Goal: Task Accomplishment & Management: Complete application form

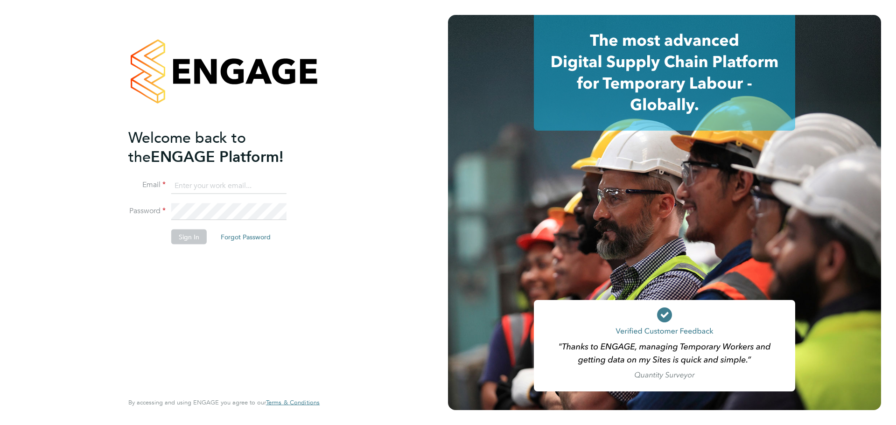
type input "cory.heath@danielowen.co.uk"
click at [190, 238] on button "Sign In" at bounding box center [188, 236] width 35 height 15
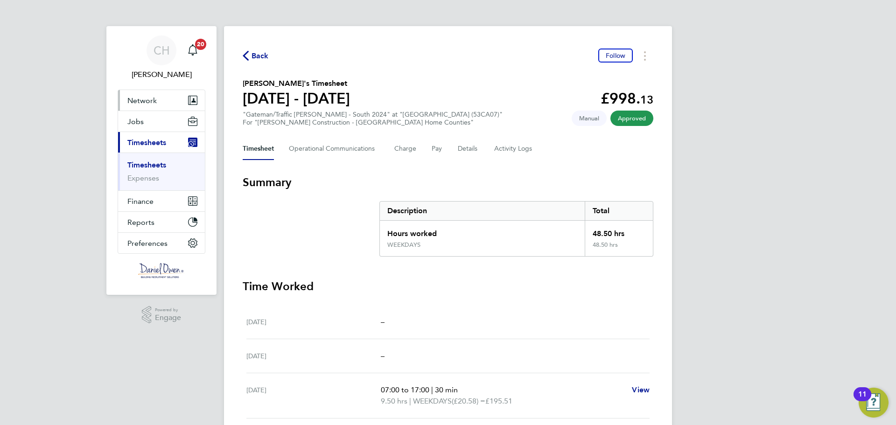
click at [145, 101] on span "Network" at bounding box center [141, 100] width 29 height 9
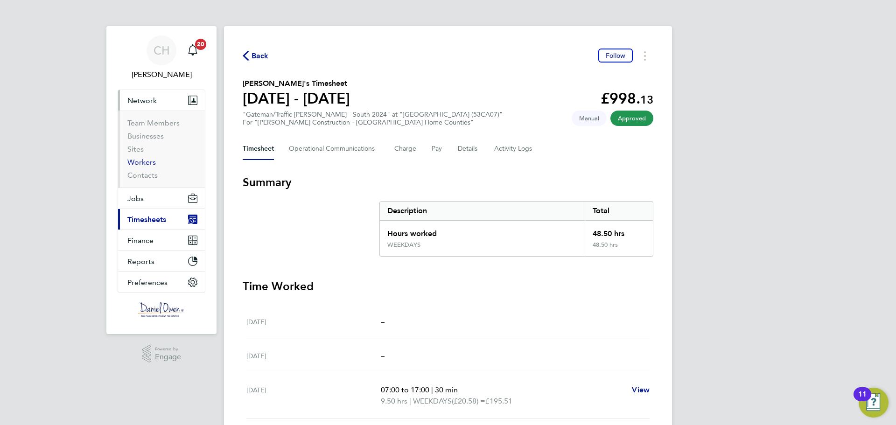
click at [144, 160] on link "Workers" at bounding box center [141, 162] width 28 height 9
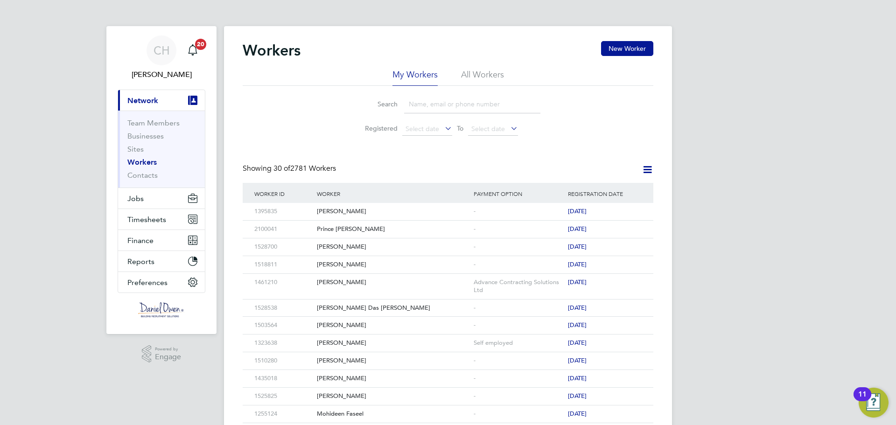
click at [438, 103] on input at bounding box center [472, 104] width 136 height 18
type input "[PERSON_NAME]"
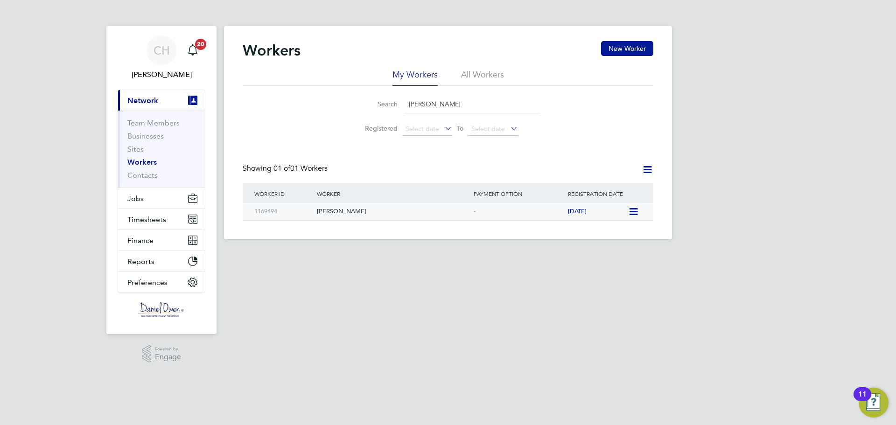
click at [361, 212] on div "[PERSON_NAME]" at bounding box center [393, 211] width 157 height 17
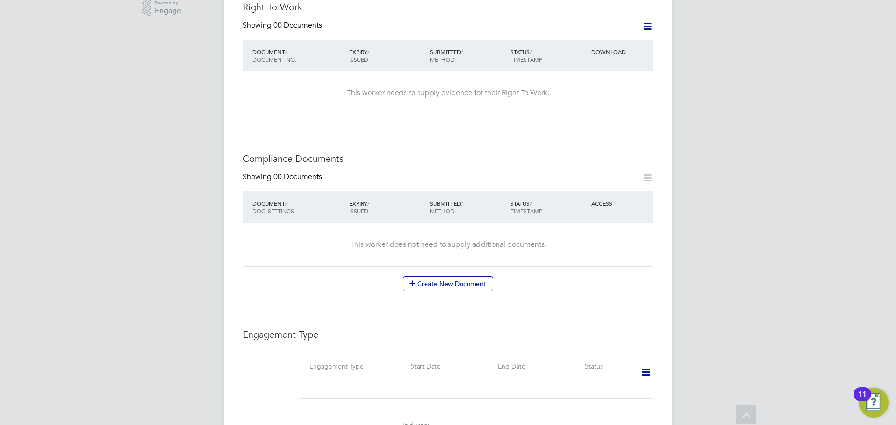
scroll to position [440, 0]
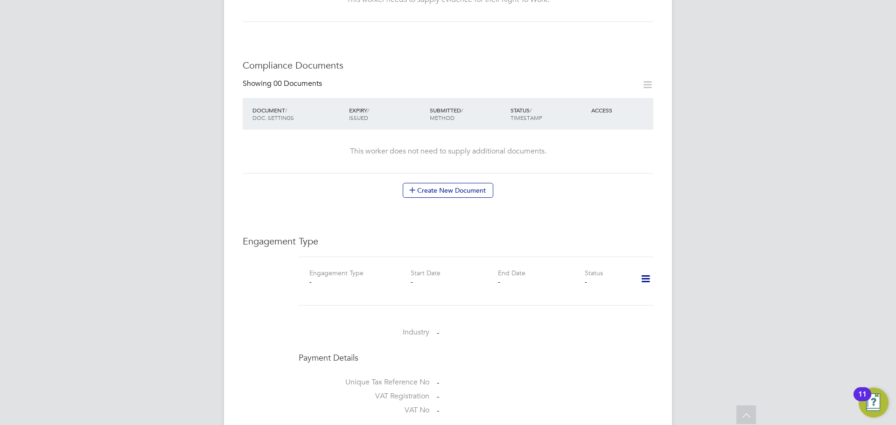
click at [652, 271] on icon at bounding box center [645, 278] width 16 height 21
click at [592, 307] on li "Add Engagement Type" at bounding box center [598, 309] width 106 height 13
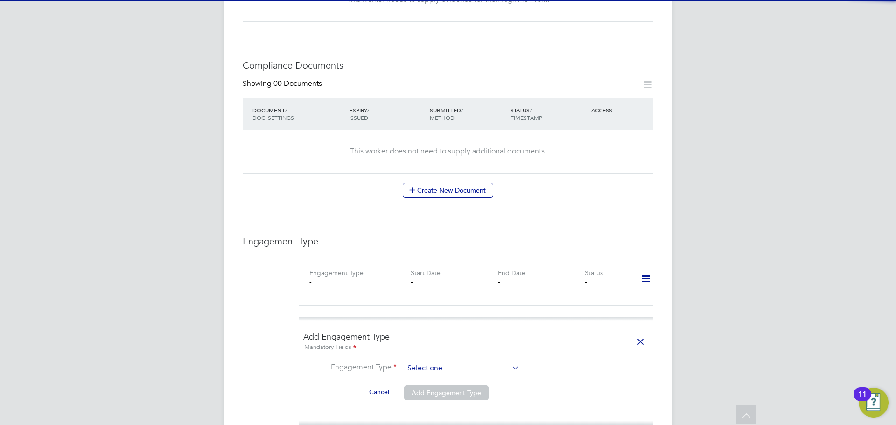
click at [433, 362] on input at bounding box center [461, 368] width 115 height 13
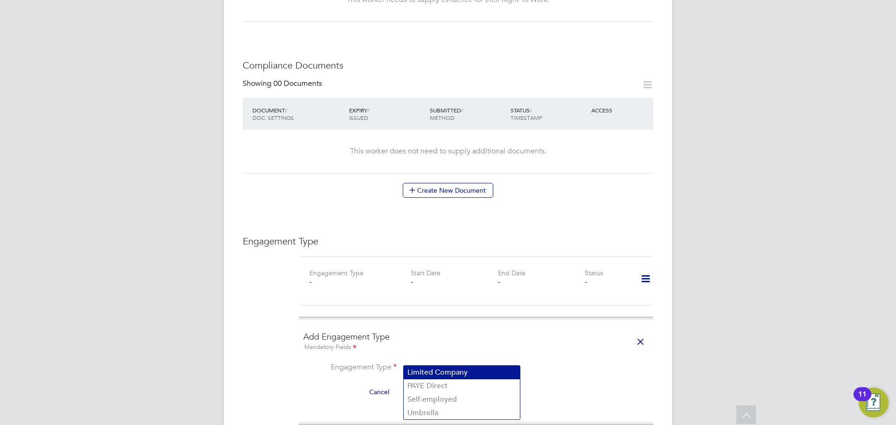
click at [446, 373] on li "Limited Company" at bounding box center [462, 373] width 116 height 14
type input "Limited Company"
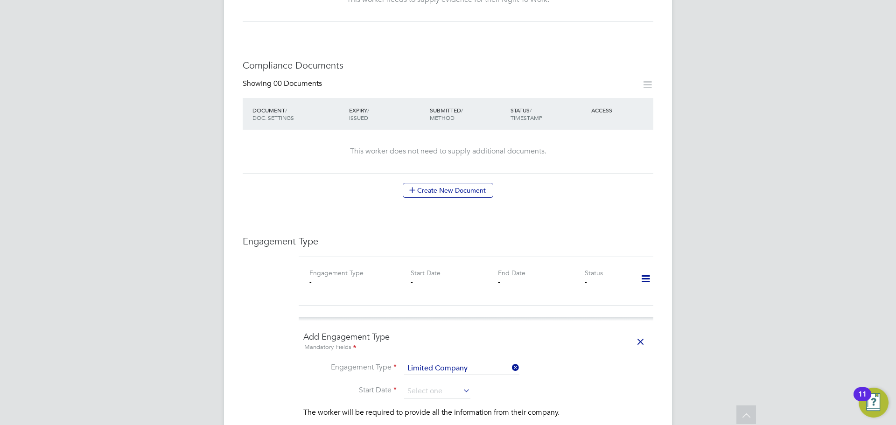
scroll to position [533, 0]
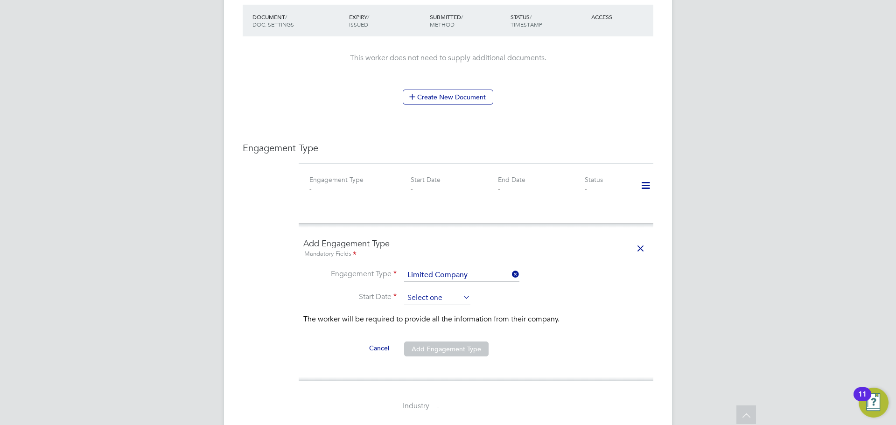
click at [453, 291] on input at bounding box center [437, 298] width 66 height 14
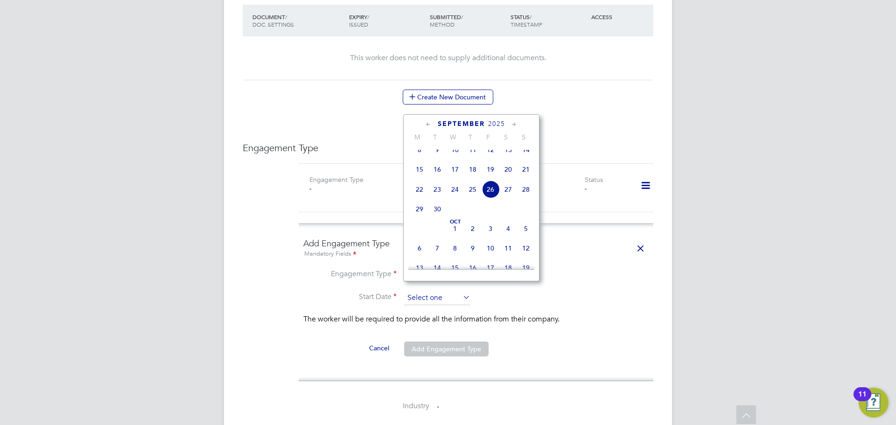
click at [453, 291] on input at bounding box center [437, 298] width 66 height 14
click at [525, 293] on li "Start Date" at bounding box center [475, 302] width 345 height 23
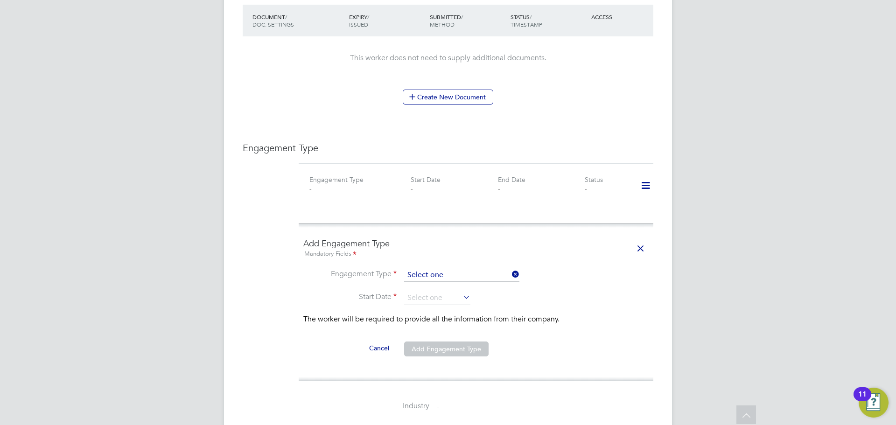
click at [480, 269] on input at bounding box center [461, 275] width 115 height 13
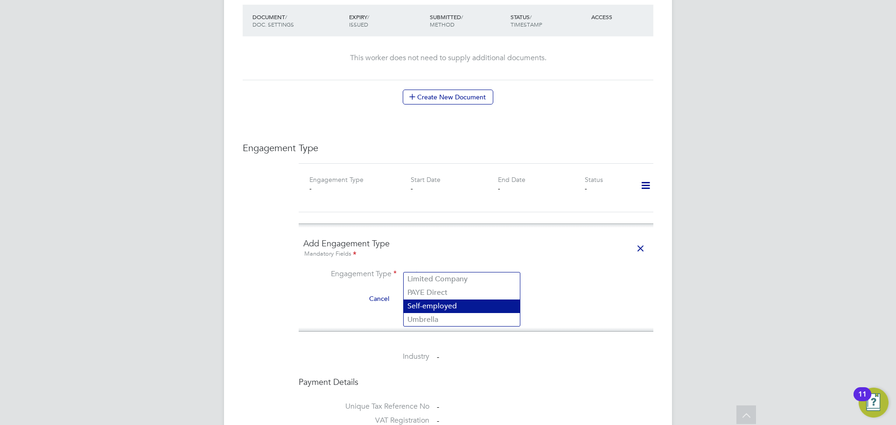
click at [462, 306] on li "Self-employed" at bounding box center [462, 307] width 116 height 14
type input "Self-employed"
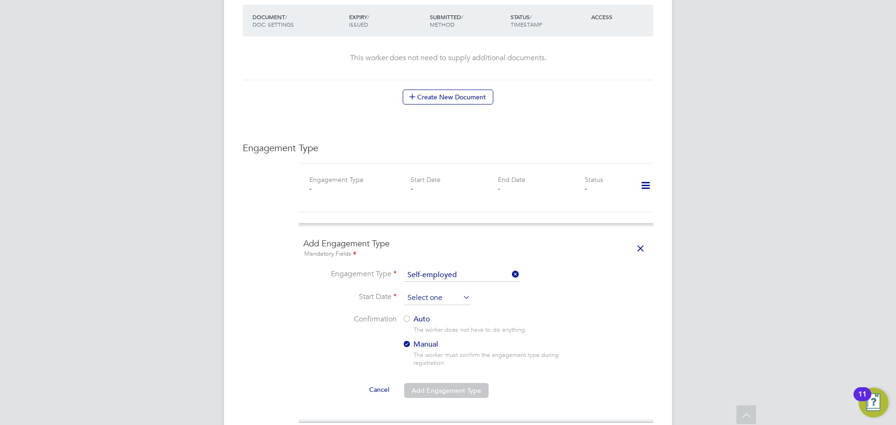
click at [445, 291] on input at bounding box center [437, 298] width 66 height 14
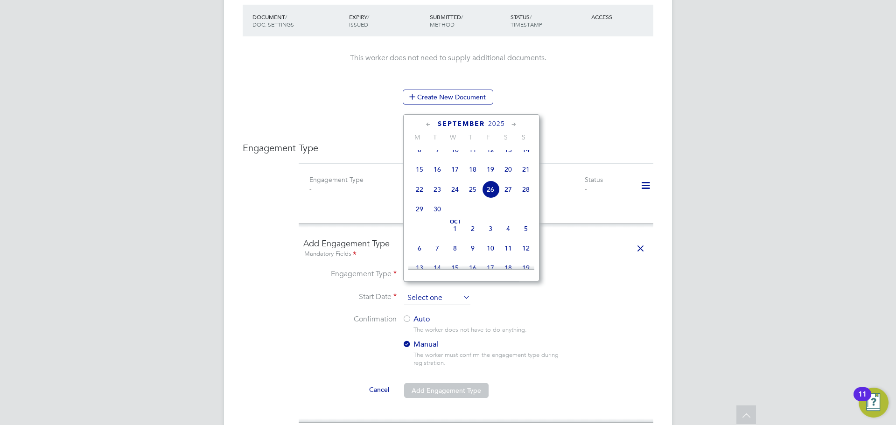
click at [446, 291] on input at bounding box center [437, 298] width 66 height 14
click at [506, 297] on li "Start Date" at bounding box center [475, 302] width 345 height 23
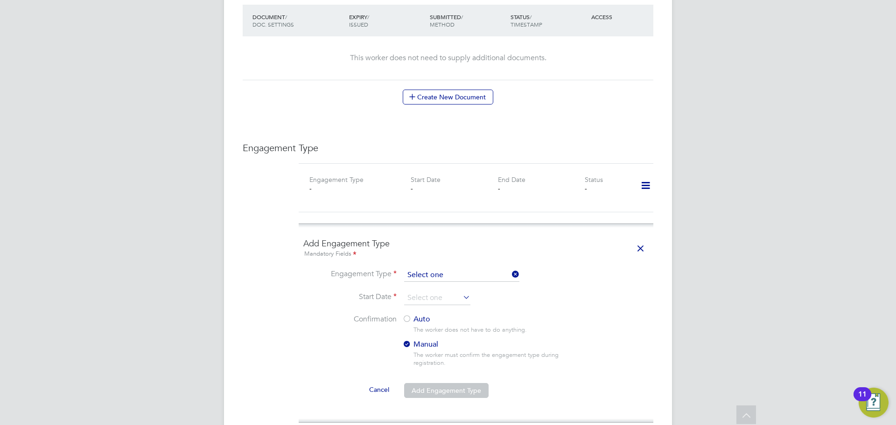
click at [446, 269] on input at bounding box center [461, 275] width 115 height 13
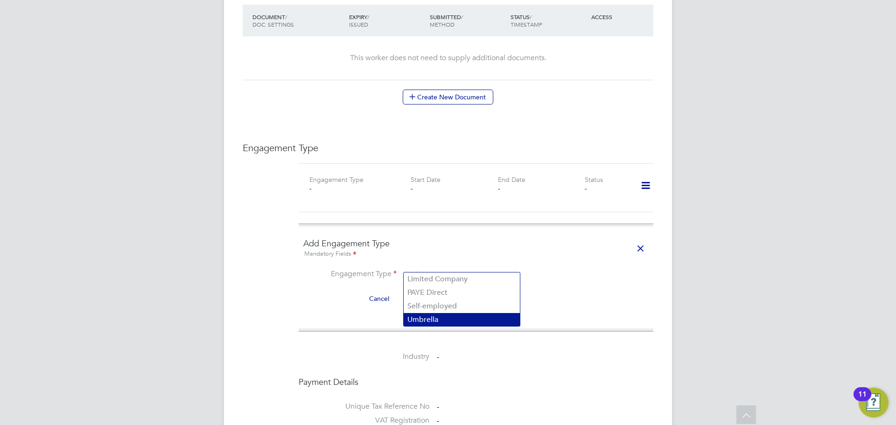
click at [445, 316] on li "Umbrella" at bounding box center [462, 320] width 116 height 14
type input "Umbrella"
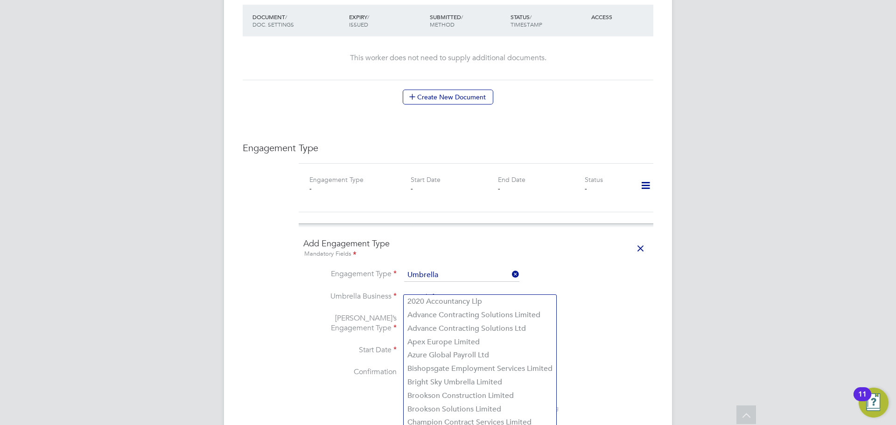
click at [440, 291] on input at bounding box center [461, 297] width 115 height 13
click at [490, 316] on li "Advance Contracting Solutions Limited" at bounding box center [480, 315] width 153 height 14
type input "Advance Contracting Solutions Limited"
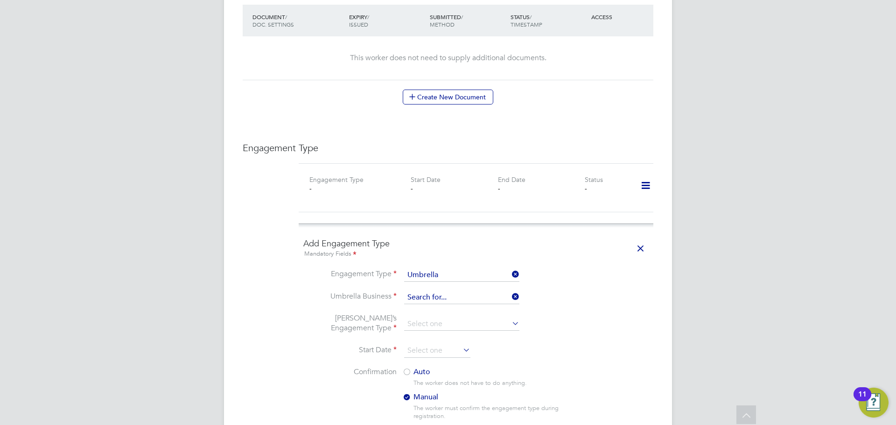
click at [480, 291] on input at bounding box center [461, 297] width 115 height 13
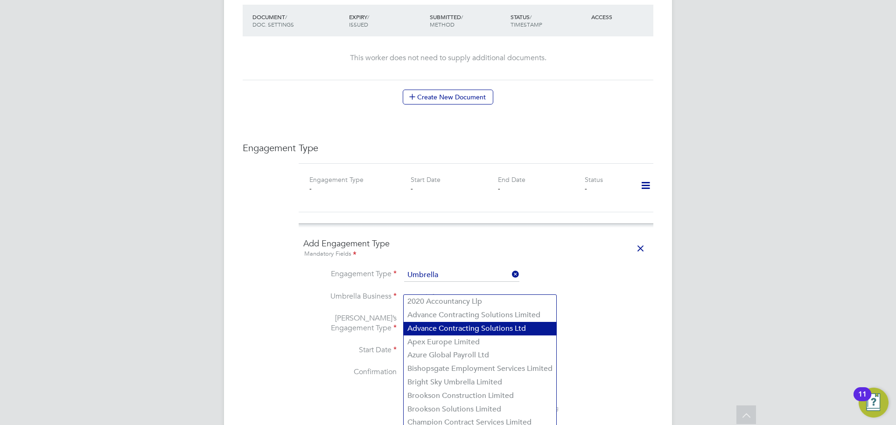
click at [489, 326] on li "Advance Contracting Solutions Ltd" at bounding box center [480, 329] width 153 height 14
type input "Advance Contracting Solutions Ltd"
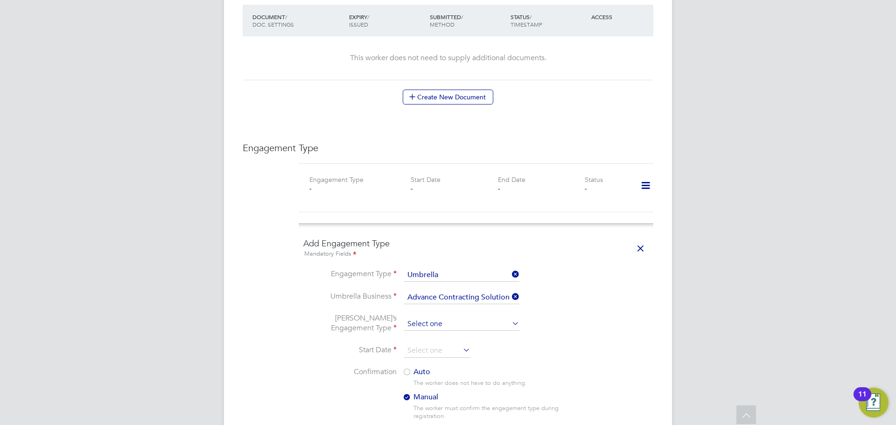
click at [472, 318] on input at bounding box center [461, 324] width 115 height 13
click at [603, 323] on li "[PERSON_NAME]’s Engagement Type" at bounding box center [475, 329] width 345 height 31
click at [503, 318] on input at bounding box center [461, 324] width 115 height 13
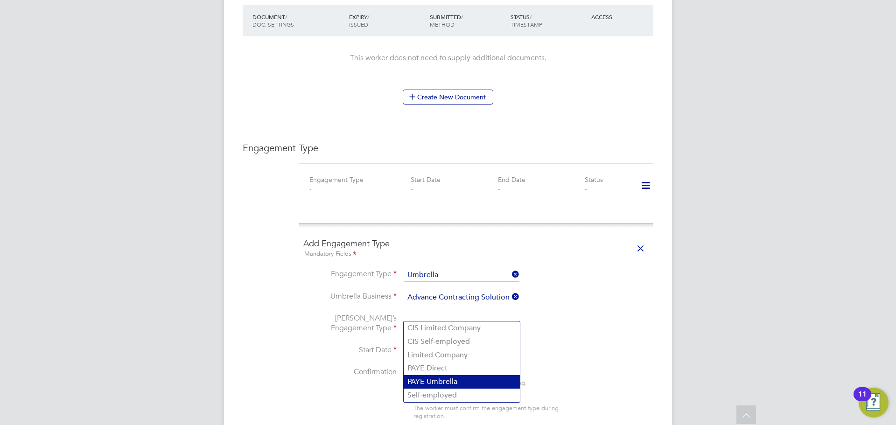
click at [446, 387] on li "PAYE Umbrella" at bounding box center [462, 382] width 116 height 14
type input "PAYE Umbrella"
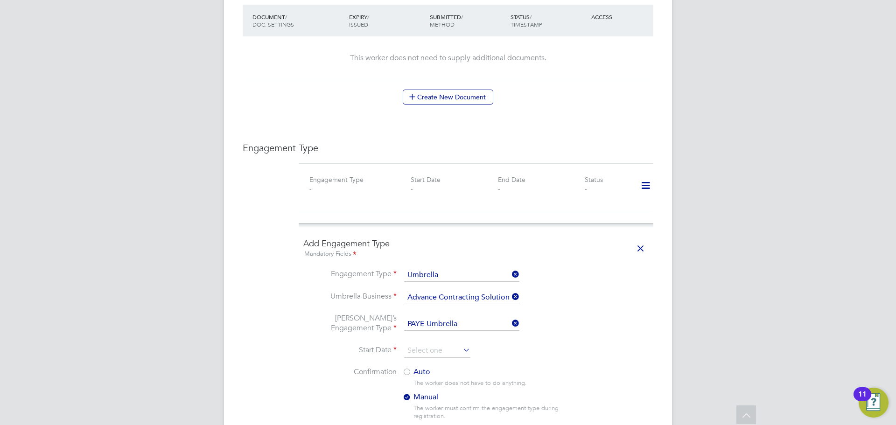
scroll to position [626, 0]
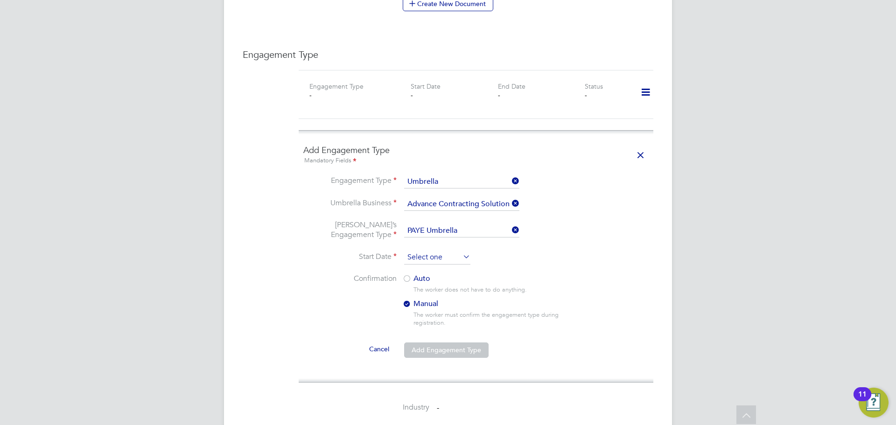
click at [452, 251] on input at bounding box center [437, 258] width 66 height 14
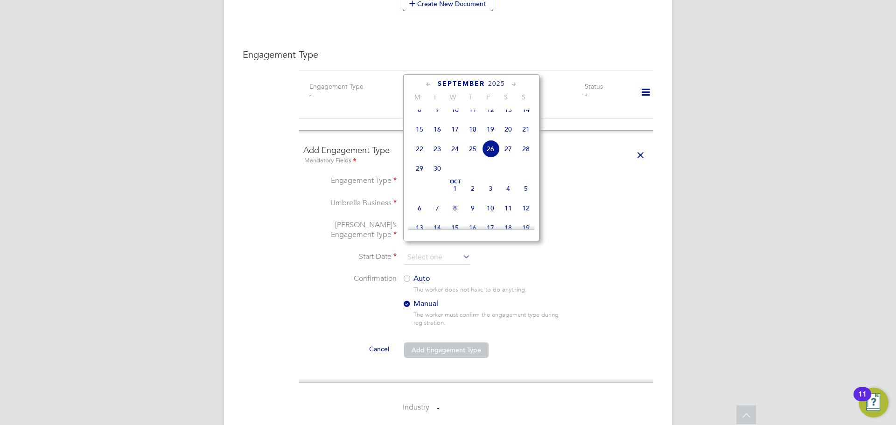
click at [461, 84] on span "September" at bounding box center [461, 84] width 47 height 8
click at [424, 88] on div "[DATE]" at bounding box center [471, 83] width 126 height 9
drag, startPoint x: 432, startPoint y: 84, endPoint x: 463, endPoint y: 81, distance: 31.0
click at [433, 84] on icon at bounding box center [428, 84] width 9 height 10
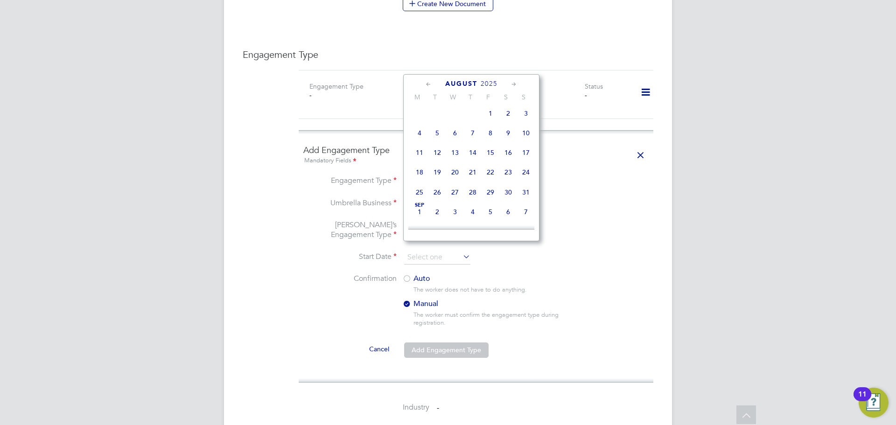
click at [464, 81] on span "August" at bounding box center [461, 84] width 32 height 8
click at [464, 81] on span "September" at bounding box center [461, 84] width 47 height 8
click at [432, 84] on icon at bounding box center [428, 84] width 9 height 10
click at [431, 84] on icon at bounding box center [428, 84] width 9 height 10
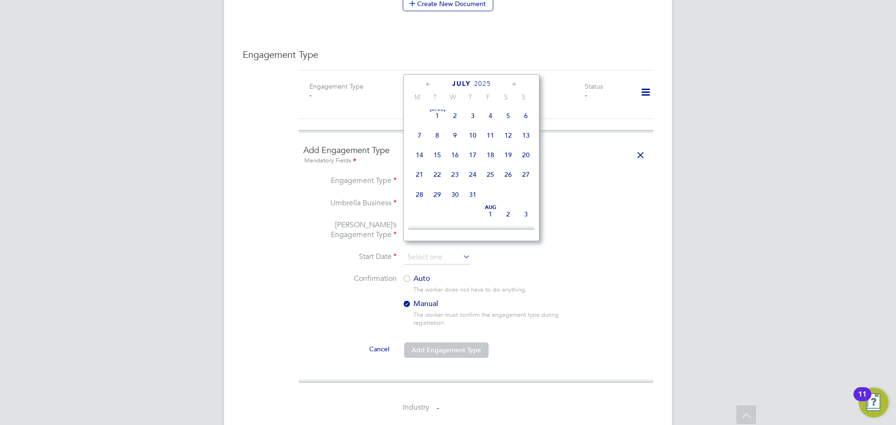
click at [431, 84] on icon at bounding box center [428, 84] width 9 height 10
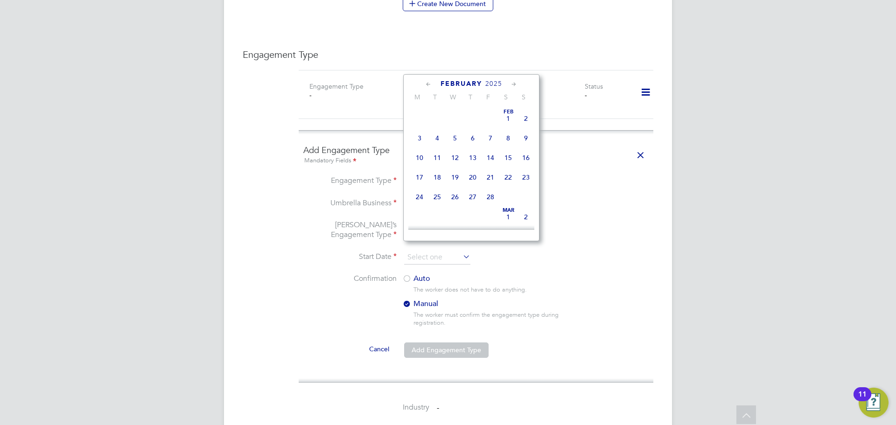
click at [432, 82] on icon at bounding box center [428, 84] width 9 height 10
click at [430, 82] on icon at bounding box center [428, 84] width 9 height 10
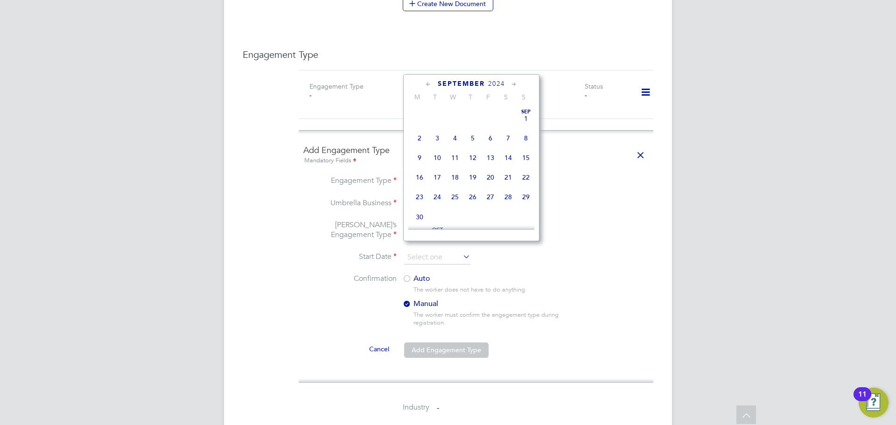
click at [430, 82] on icon at bounding box center [428, 84] width 9 height 10
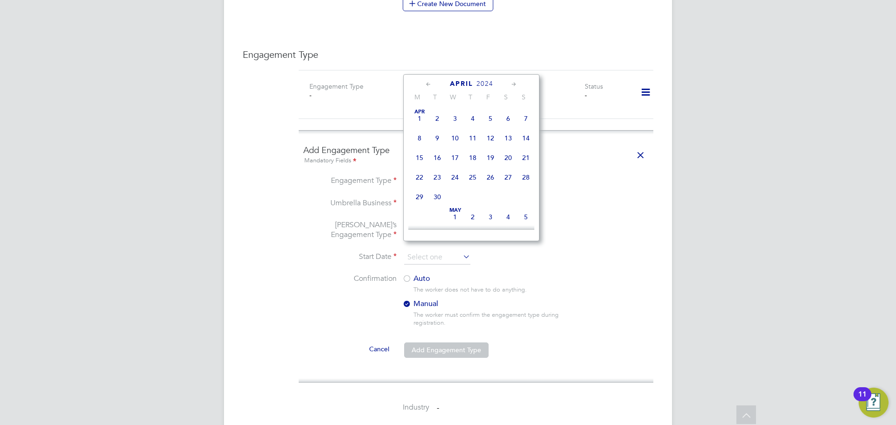
click at [419, 85] on div "[DATE]" at bounding box center [471, 83] width 126 height 9
click at [432, 82] on icon at bounding box center [428, 84] width 9 height 10
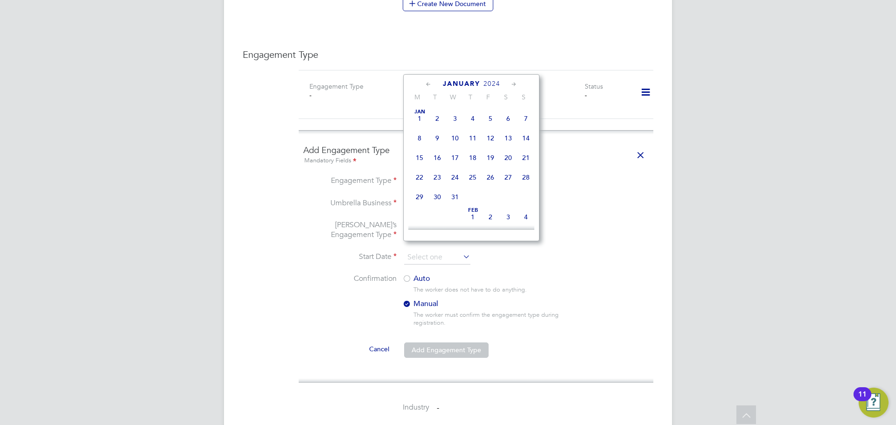
click at [432, 82] on icon at bounding box center [428, 84] width 9 height 10
click at [433, 82] on icon at bounding box center [428, 84] width 9 height 10
click at [433, 81] on icon at bounding box center [428, 84] width 9 height 10
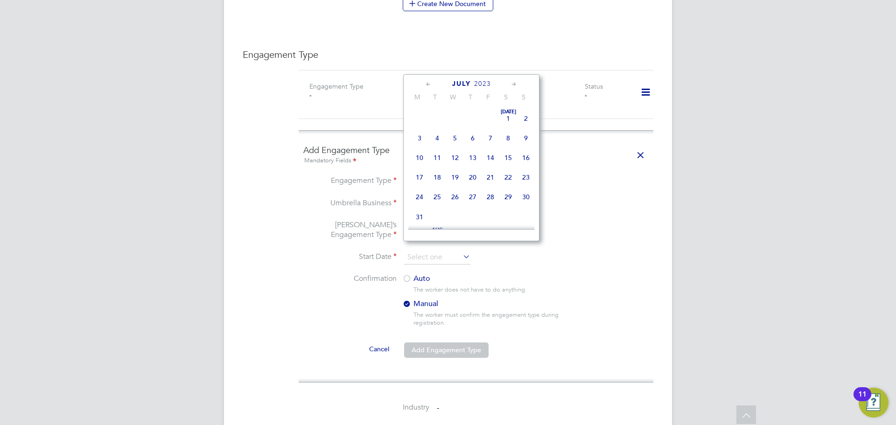
click at [433, 81] on icon at bounding box center [428, 84] width 9 height 10
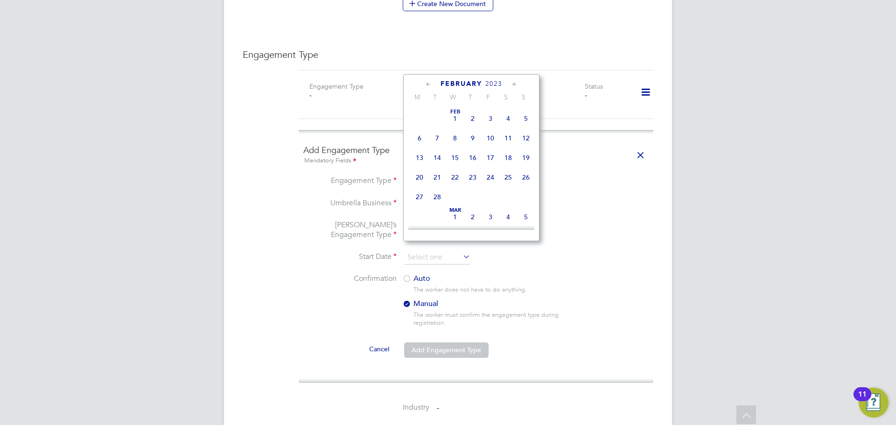
click at [433, 81] on icon at bounding box center [428, 84] width 9 height 10
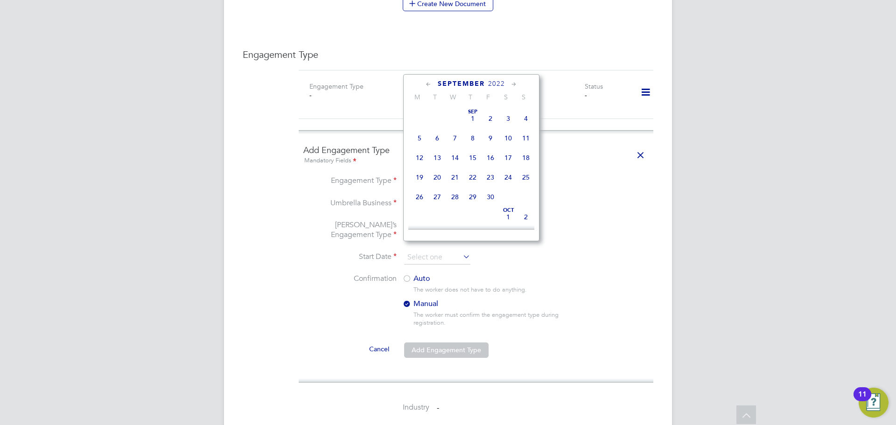
click at [430, 82] on icon at bounding box center [428, 84] width 9 height 10
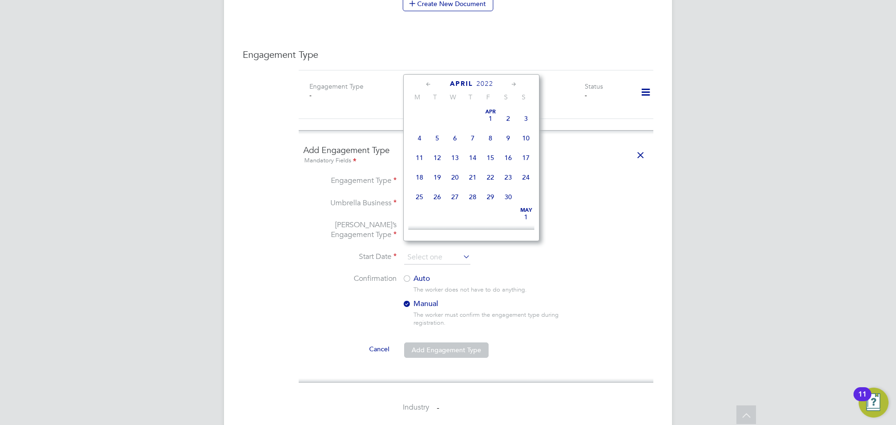
click at [430, 82] on icon at bounding box center [428, 84] width 9 height 10
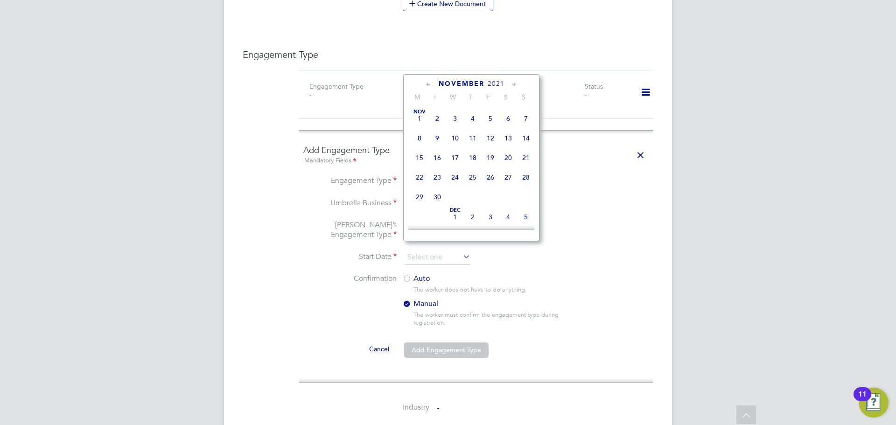
click at [430, 82] on icon at bounding box center [428, 84] width 9 height 10
click at [429, 82] on icon at bounding box center [428, 84] width 9 height 10
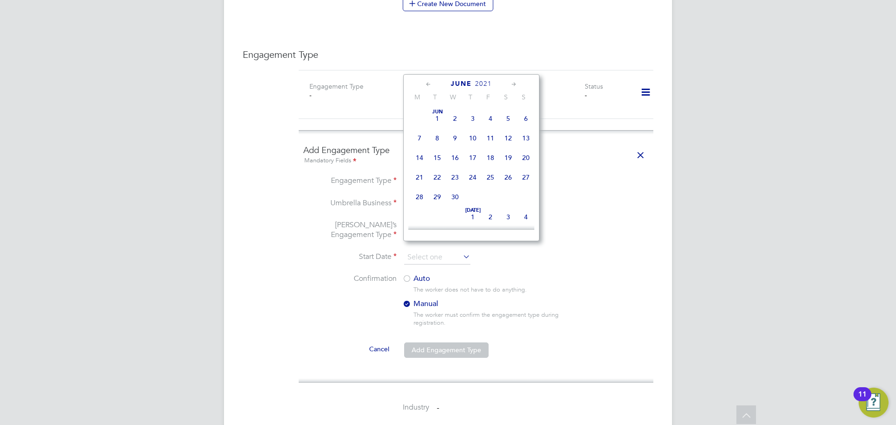
click at [429, 82] on icon at bounding box center [428, 84] width 9 height 10
click at [431, 83] on icon at bounding box center [428, 84] width 9 height 10
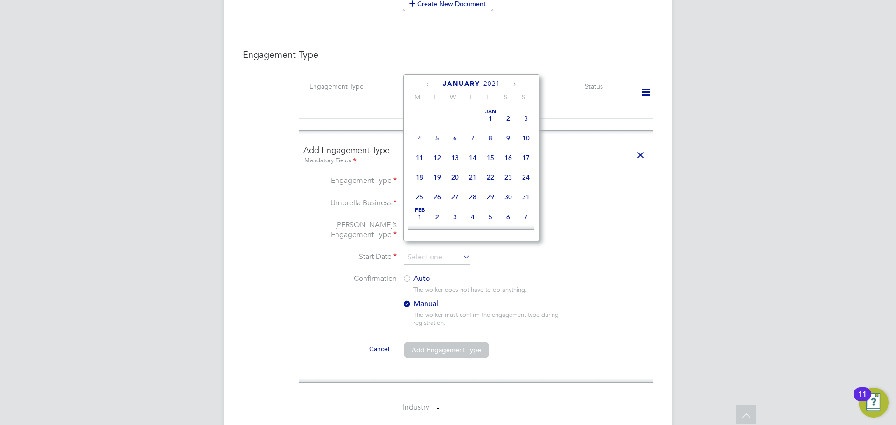
click at [431, 83] on icon at bounding box center [428, 84] width 9 height 10
click at [430, 84] on icon at bounding box center [428, 84] width 9 height 10
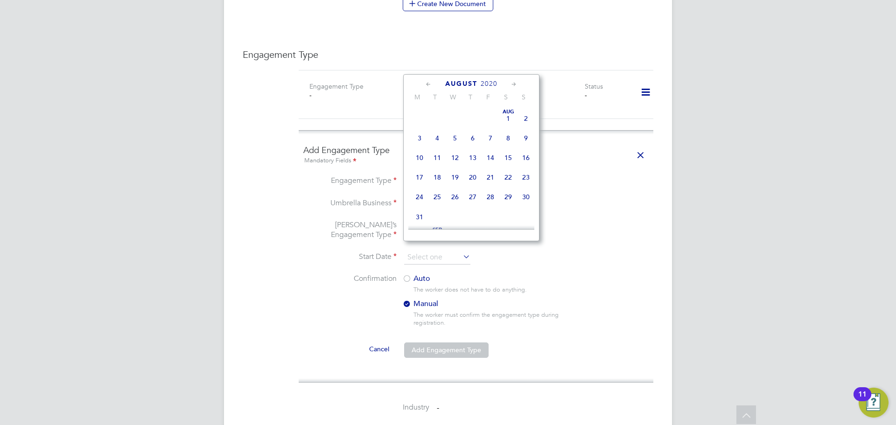
click at [428, 87] on icon at bounding box center [428, 84] width 9 height 10
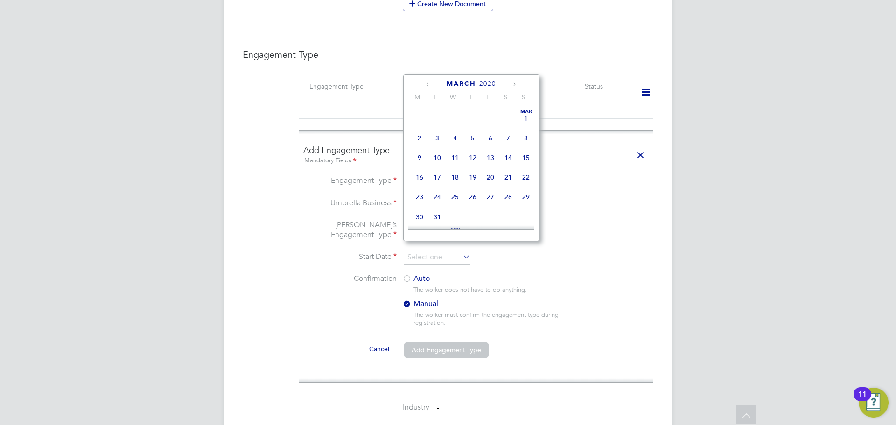
click at [517, 82] on icon at bounding box center [514, 84] width 9 height 10
click at [421, 175] on span "20" at bounding box center [420, 175] width 18 height 18
type input "[DATE]"
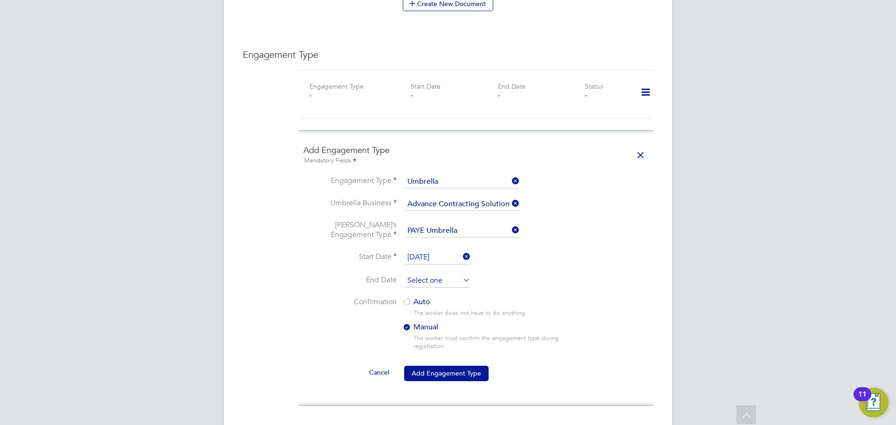
click at [432, 274] on input at bounding box center [437, 281] width 66 height 14
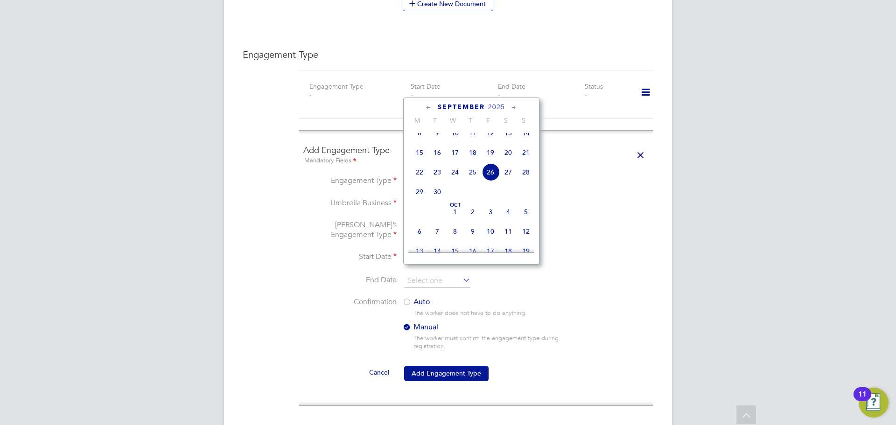
click at [511, 108] on icon at bounding box center [514, 108] width 9 height 10
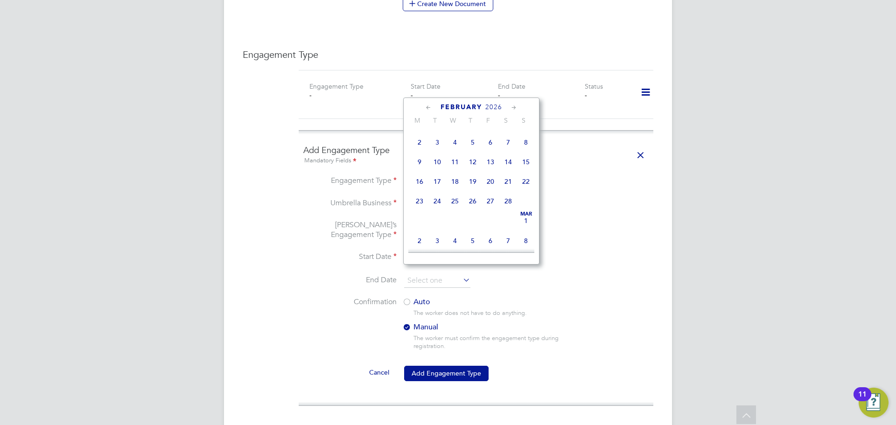
click at [511, 108] on icon at bounding box center [514, 108] width 9 height 10
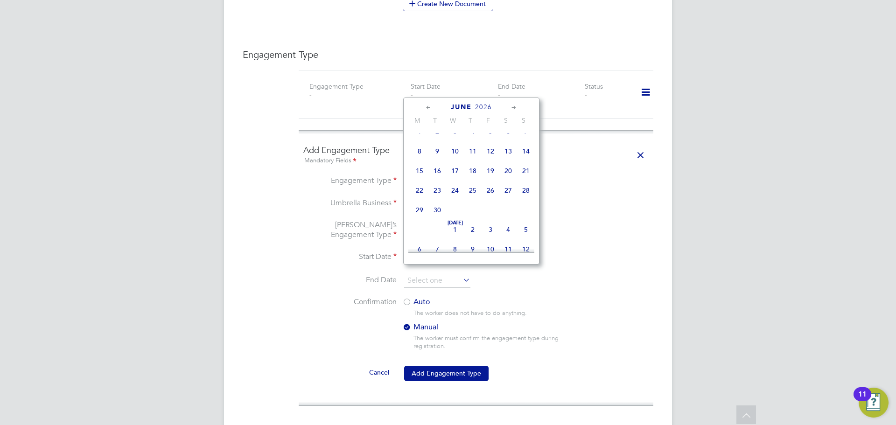
scroll to position [1332, 0]
click at [490, 197] on span "24" at bounding box center [491, 188] width 18 height 18
type input "[DATE]"
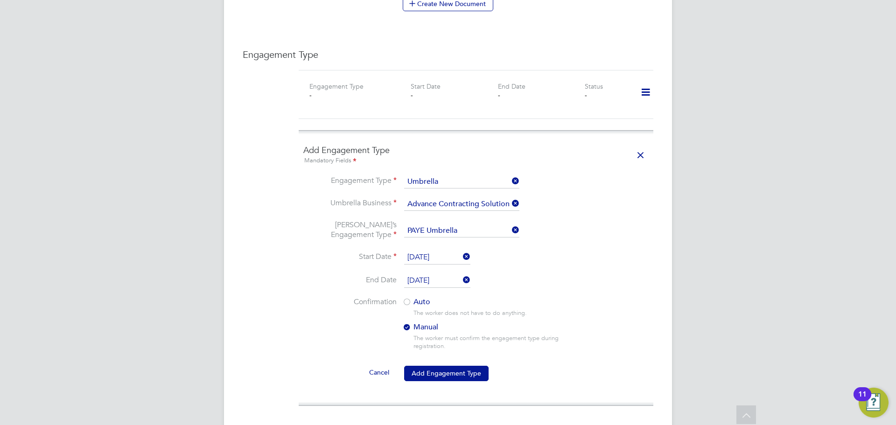
click at [405, 298] on div at bounding box center [406, 302] width 9 height 9
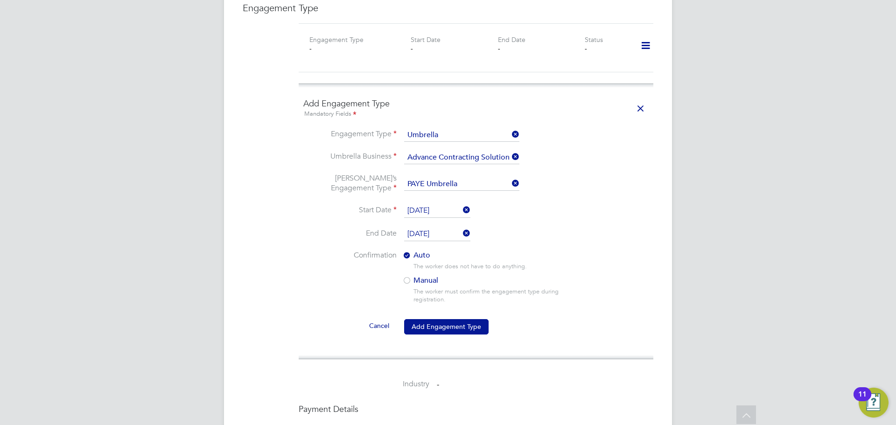
scroll to position [720, 0]
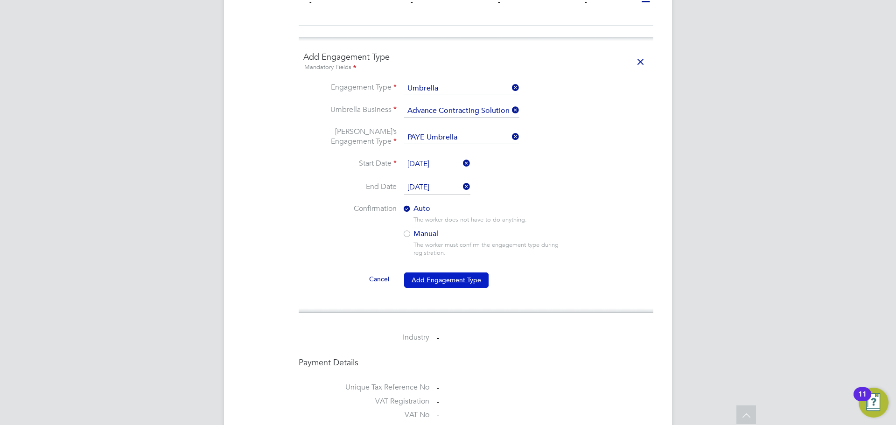
click at [458, 275] on button "Add Engagement Type" at bounding box center [446, 280] width 84 height 15
